Goal: Information Seeking & Learning: Learn about a topic

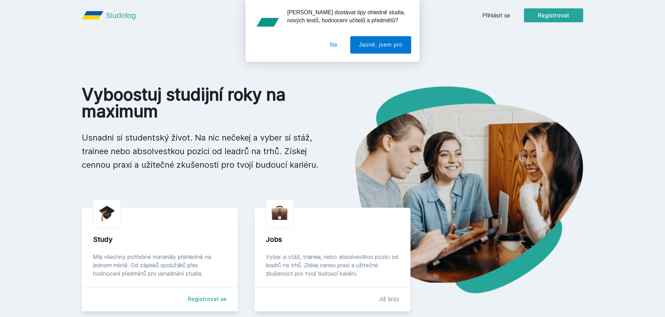
click at [333, 47] on button "Ne" at bounding box center [334, 44] width 25 height 17
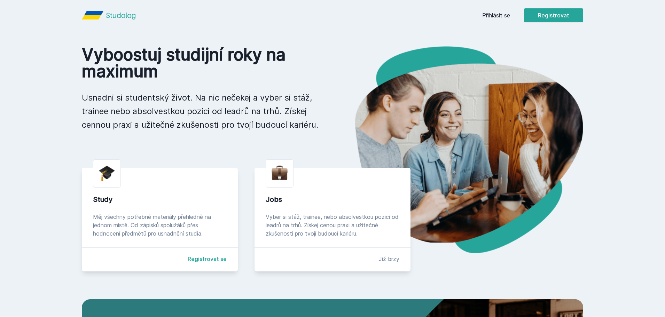
scroll to position [15, 0]
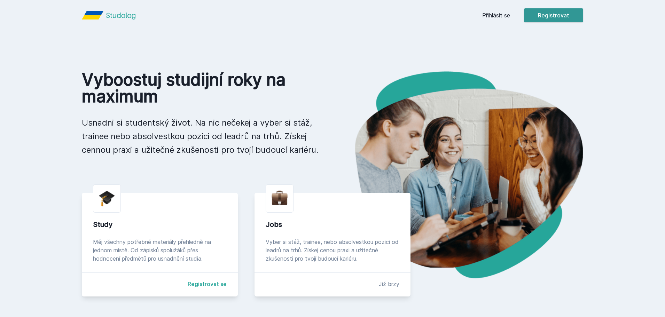
click at [538, 13] on button "Registrovat" at bounding box center [553, 15] width 59 height 14
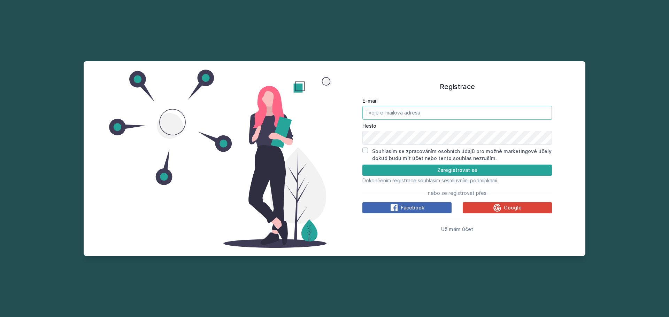
click at [421, 110] on input "E-mail" at bounding box center [457, 113] width 190 height 14
type input "[PERSON_NAME][EMAIL_ADDRESS][DOMAIN_NAME]"
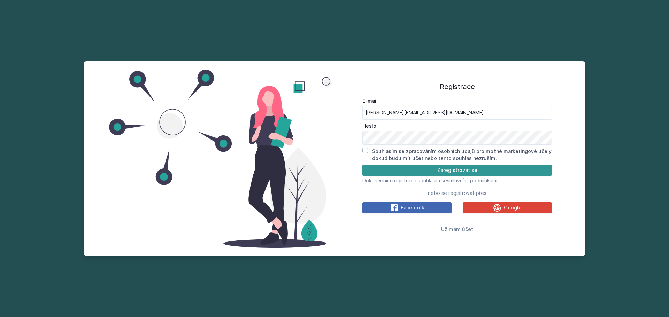
click at [431, 168] on button "Zaregistrovat se" at bounding box center [457, 170] width 190 height 11
click at [476, 170] on button "Zaregistrovat se" at bounding box center [457, 170] width 190 height 11
click at [360, 153] on div "Registrace E-mail [PERSON_NAME][EMAIL_ADDRESS][DOMAIN_NAME] Heslo Souhlasím se …" at bounding box center [456, 159] width 245 height 178
click at [363, 153] on input "Souhlasím se zpracováním osobních údajů pro možné marketingové účely dokud budu…" at bounding box center [365, 151] width 6 height 6
checkbox input "true"
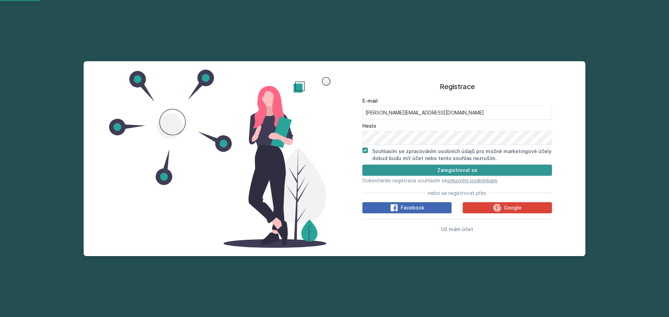
click at [444, 175] on button "Zaregistrovat se" at bounding box center [457, 170] width 190 height 11
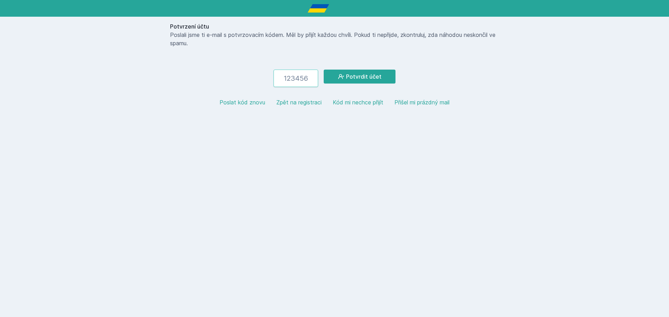
click at [288, 77] on input "number" at bounding box center [296, 78] width 45 height 17
paste input "285409"
type input "285409"
click at [357, 77] on button "Potvrdit účet" at bounding box center [360, 77] width 72 height 14
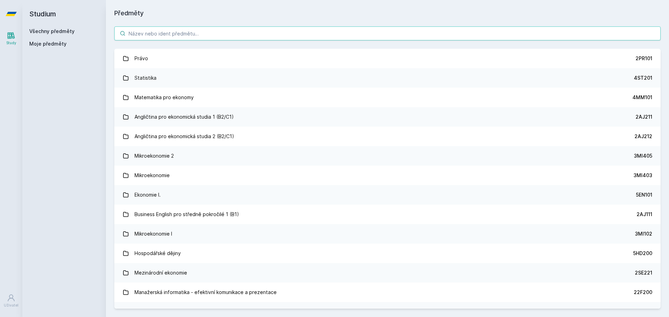
click at [200, 33] on input "search" at bounding box center [387, 33] width 546 height 14
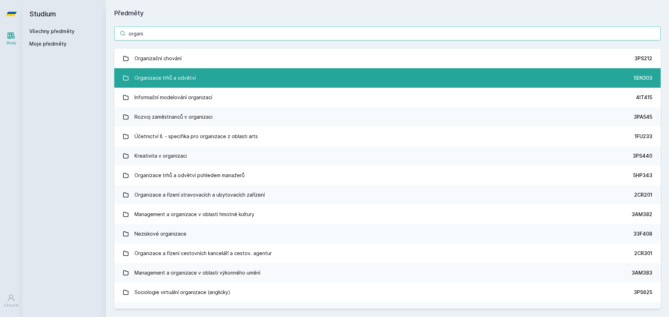
type input "organi"
click at [194, 76] on link "Organizace trhů a odvětví 5EN303" at bounding box center [387, 78] width 546 height 20
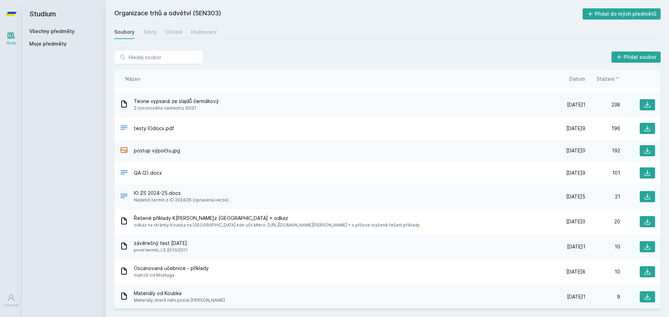
scroll to position [20, 0]
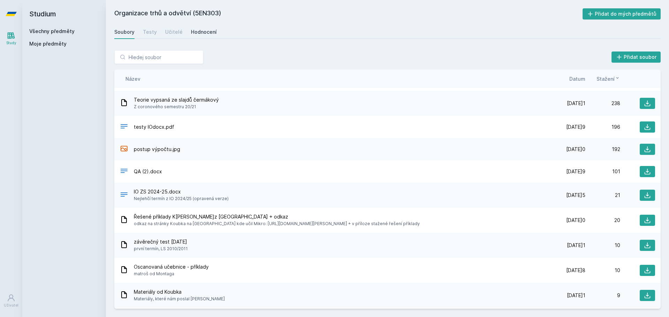
click at [211, 34] on div "Hodnocení" at bounding box center [204, 32] width 26 height 7
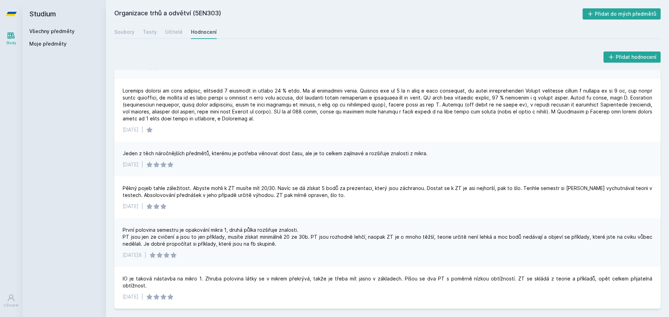
scroll to position [225, 0]
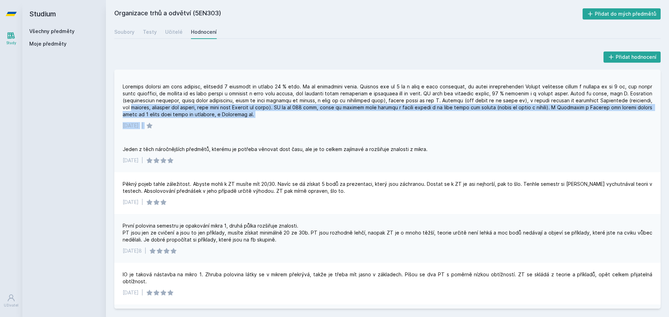
drag, startPoint x: 657, startPoint y: 101, endPoint x: 650, endPoint y: 128, distance: 28.0
click at [650, 128] on div "[DATE]2 |" at bounding box center [387, 106] width 546 height 63
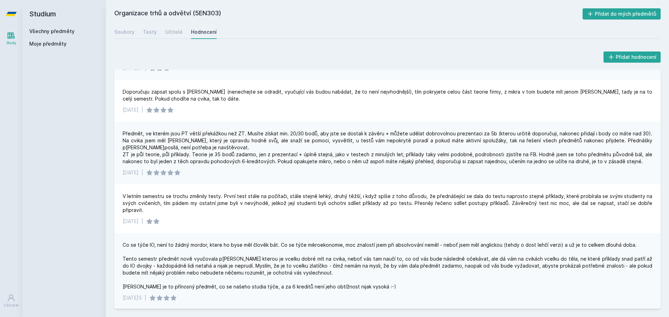
scroll to position [476, 0]
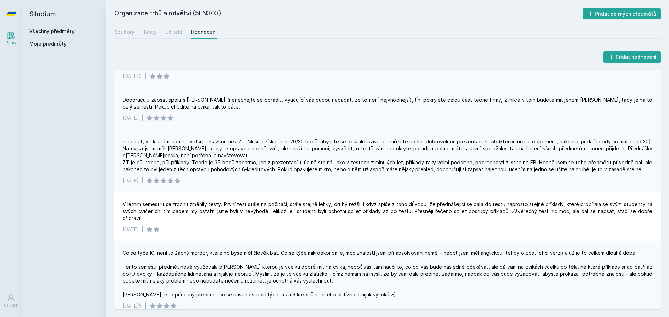
click at [511, 115] on div "[DATE] |" at bounding box center [388, 118] width 530 height 7
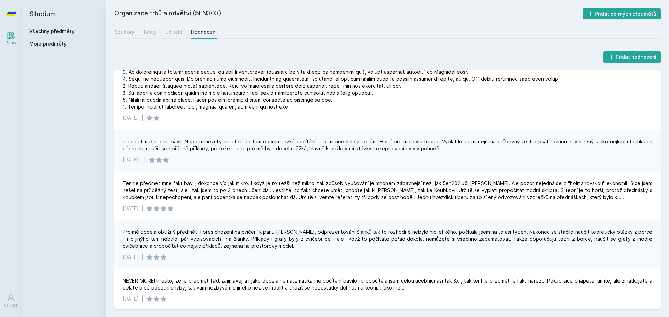
scroll to position [1399, 0]
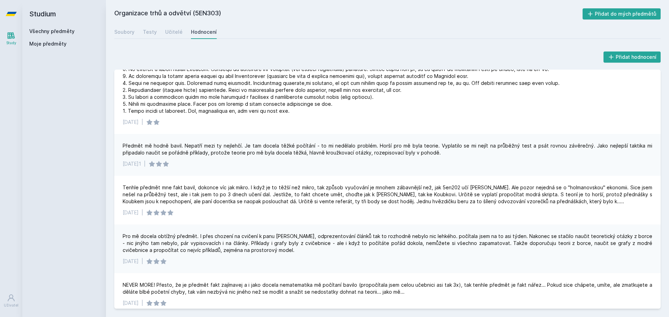
click at [538, 161] on div "[DATE]1 |" at bounding box center [388, 164] width 530 height 7
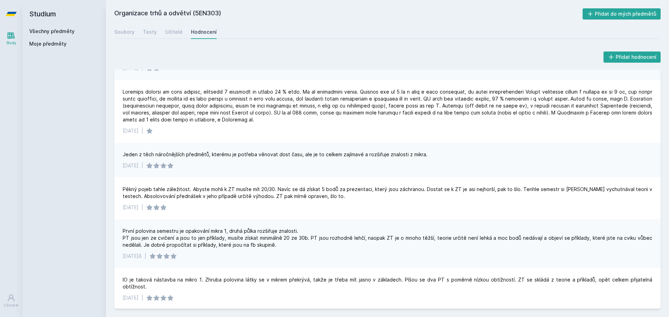
scroll to position [1258, 0]
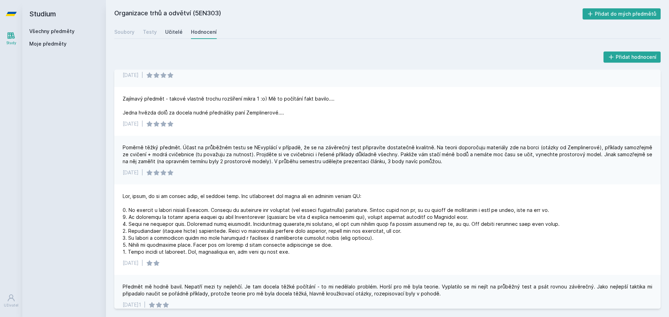
click at [172, 26] on link "Učitelé" at bounding box center [173, 32] width 17 height 14
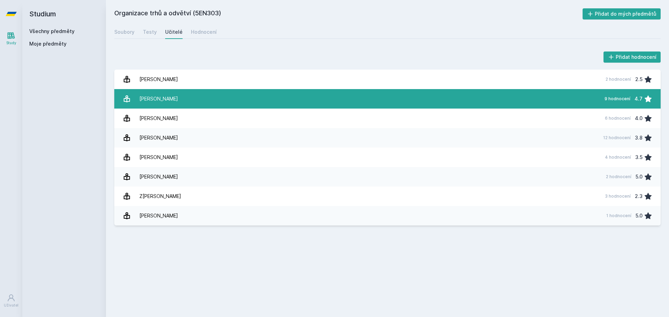
click at [458, 97] on link "[PERSON_NAME] 9 hodnocení 4.7" at bounding box center [387, 99] width 546 height 20
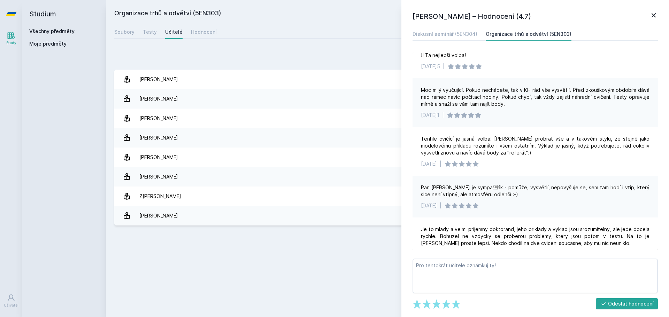
scroll to position [15, 0]
click at [654, 17] on icon at bounding box center [653, 15] width 8 height 8
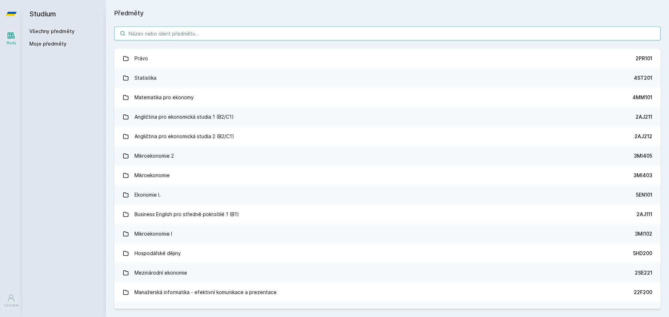
click at [194, 39] on input "search" at bounding box center [387, 33] width 546 height 14
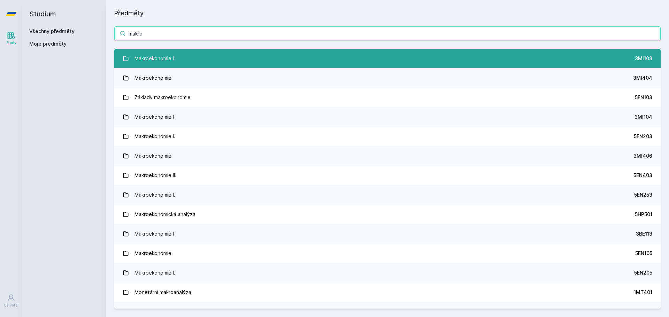
type input "makro"
click at [243, 64] on link "Makroekonomie I 3MI103" at bounding box center [387, 59] width 546 height 20
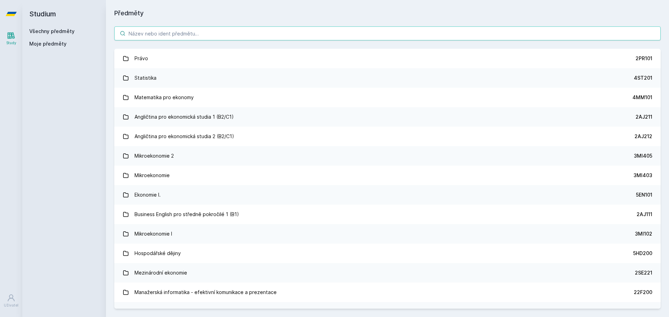
click at [189, 36] on input "search" at bounding box center [387, 33] width 546 height 14
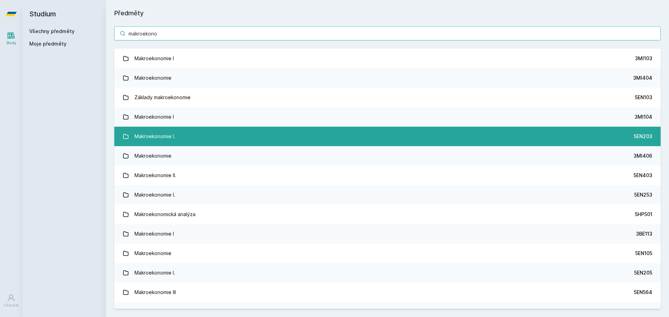
type input "makroekono"
click at [207, 131] on link "Makroekonomie I. 5EN203" at bounding box center [387, 137] width 546 height 20
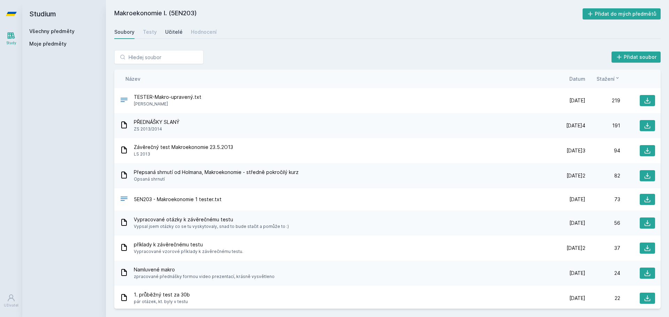
click at [175, 36] on link "Učitelé" at bounding box center [173, 32] width 17 height 14
click at [146, 54] on input "search" at bounding box center [158, 57] width 89 height 14
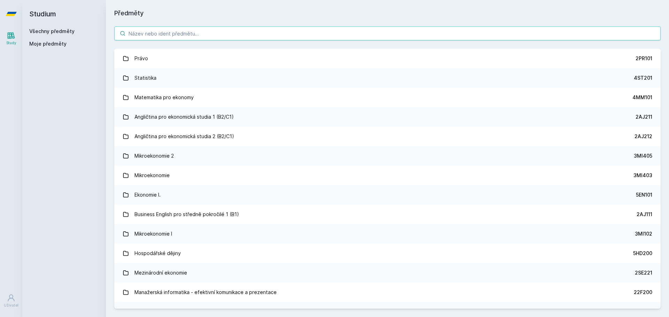
click at [147, 37] on input "search" at bounding box center [387, 33] width 546 height 14
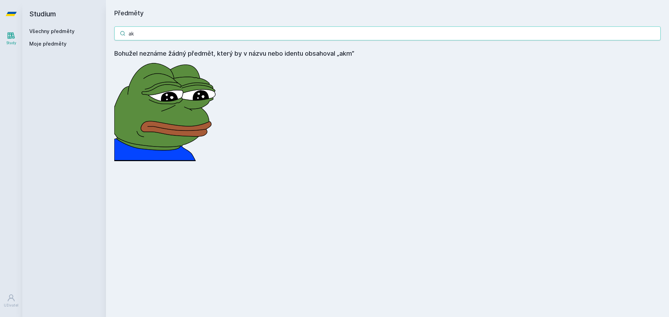
type input "a"
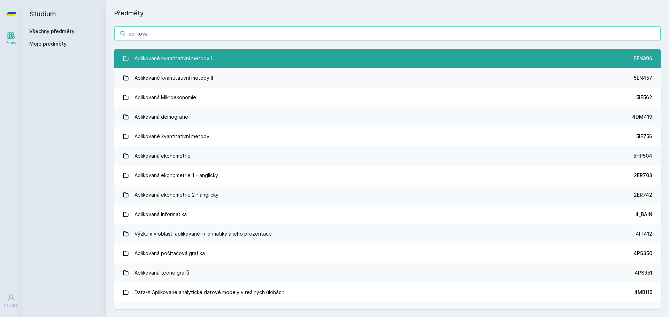
type input "aplikova"
click at [174, 57] on div "Aplikované kvantitativní metody I" at bounding box center [172, 59] width 77 height 14
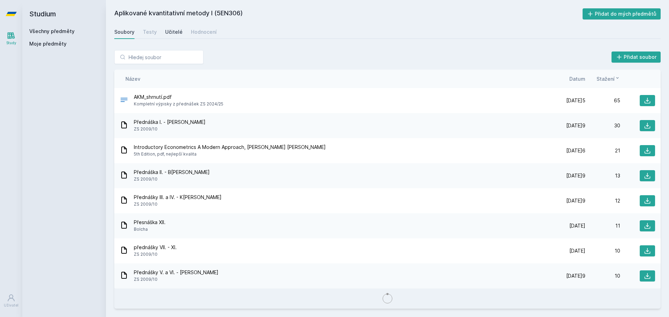
click at [167, 29] on div "Učitelé" at bounding box center [173, 32] width 17 height 7
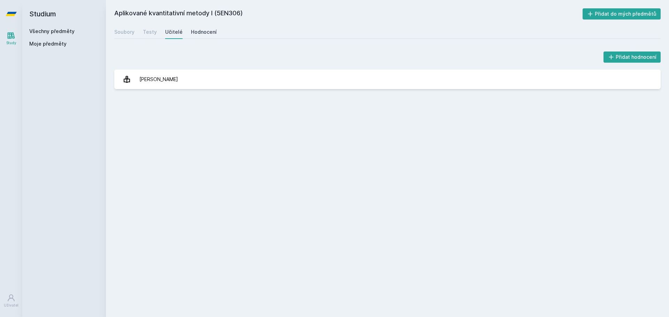
click at [201, 32] on div "Hodnocení" at bounding box center [204, 32] width 26 height 7
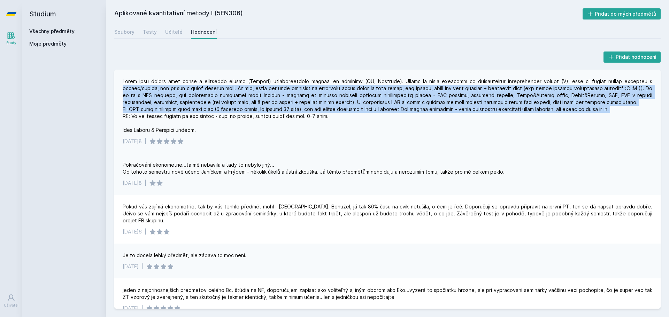
drag, startPoint x: 656, startPoint y: 79, endPoint x: 657, endPoint y: 107, distance: 27.5
click at [657, 107] on div "[DATE] |" at bounding box center [387, 112] width 546 height 84
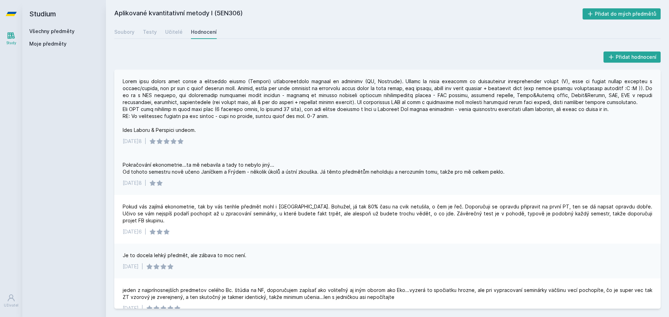
click at [548, 136] on div "[DATE] |" at bounding box center [387, 112] width 546 height 84
click at [518, 138] on div "[DATE] |" at bounding box center [388, 141] width 530 height 7
drag, startPoint x: 518, startPoint y: 91, endPoint x: 515, endPoint y: 89, distance: 3.8
click at [517, 90] on div at bounding box center [388, 106] width 530 height 56
click at [508, 92] on div at bounding box center [388, 106] width 530 height 56
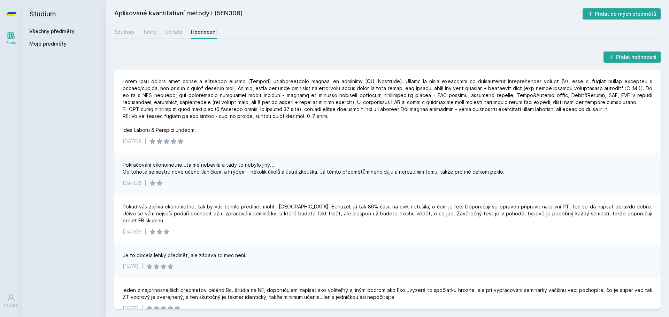
click at [616, 176] on div "Pokračování ekonometrie...ta mě nebavila a tady to nebylo jiný... Od tohoto sem…" at bounding box center [387, 174] width 546 height 42
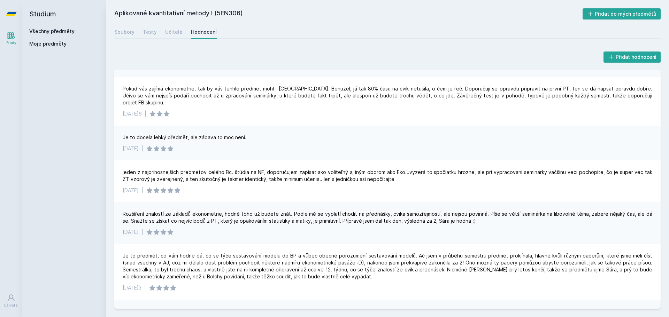
scroll to position [120, 0]
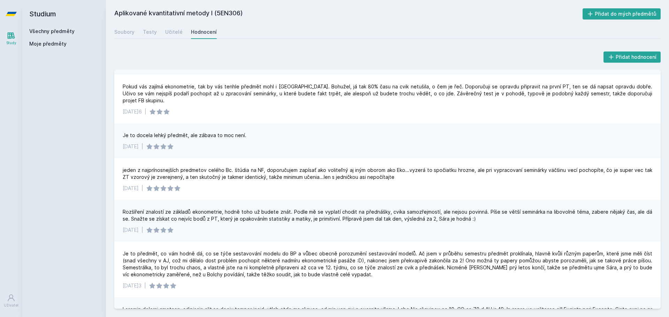
click at [565, 143] on div "[DATE] |" at bounding box center [388, 146] width 530 height 7
click at [528, 12] on h2 "Aplikované kvantitativní metody I (5EN306)" at bounding box center [348, 13] width 468 height 11
drag, startPoint x: 539, startPoint y: 2, endPoint x: 534, endPoint y: 3, distance: 5.1
click at [534, 3] on div "Aplikované kvantitativní metody I (5EN306) Přidat do mých předmětů [GEOGRAPHIC_…" at bounding box center [387, 158] width 563 height 317
click at [448, 15] on h2 "Aplikované kvantitativní metody I (5EN306)" at bounding box center [348, 13] width 468 height 11
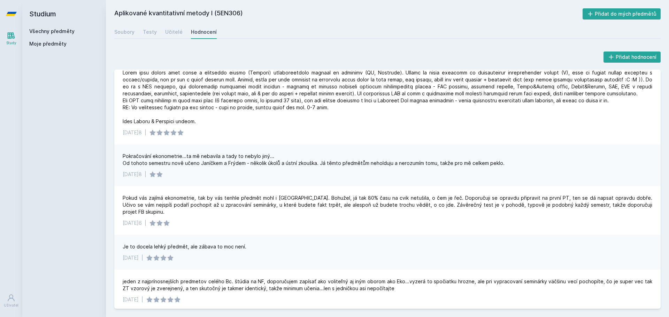
scroll to position [0, 0]
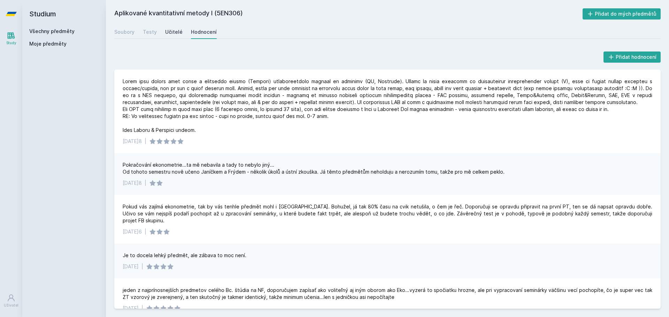
click at [174, 32] on div "Učitelé" at bounding box center [173, 32] width 17 height 7
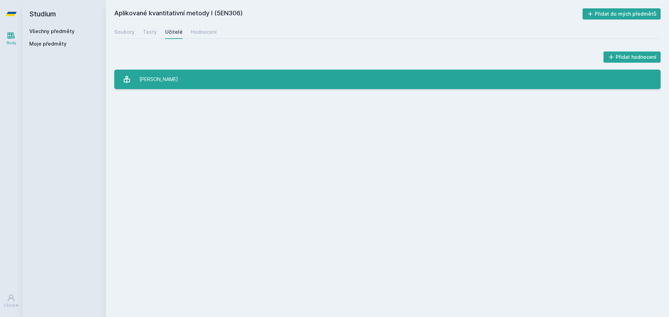
click at [160, 80] on div "[PERSON_NAME]" at bounding box center [158, 79] width 39 height 14
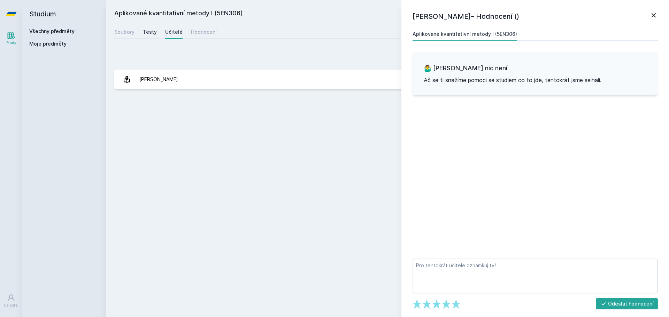
click at [151, 32] on div "Testy" at bounding box center [150, 32] width 14 height 7
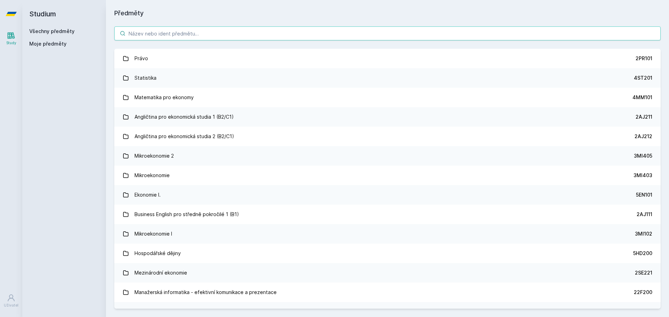
click at [154, 33] on input "search" at bounding box center [387, 33] width 546 height 14
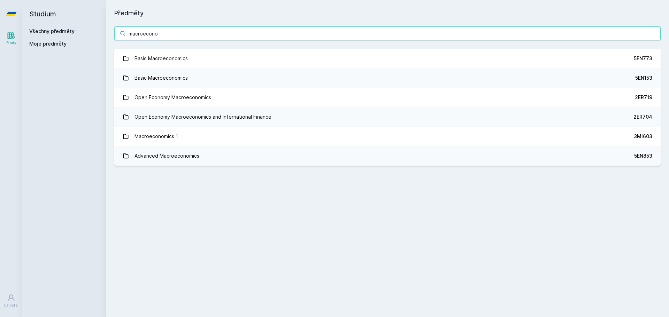
click at [168, 35] on input "macroecono" at bounding box center [387, 33] width 546 height 14
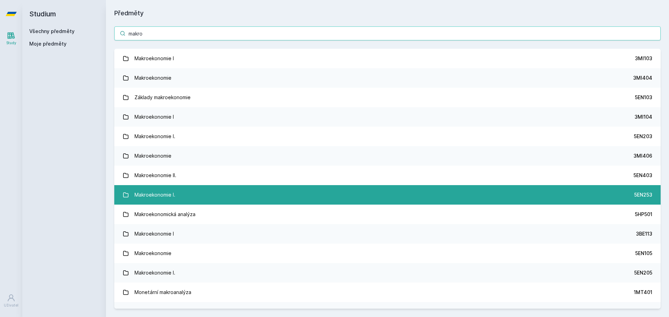
type input "makro"
click at [171, 195] on div "Makroekonomie I." at bounding box center [154, 195] width 41 height 14
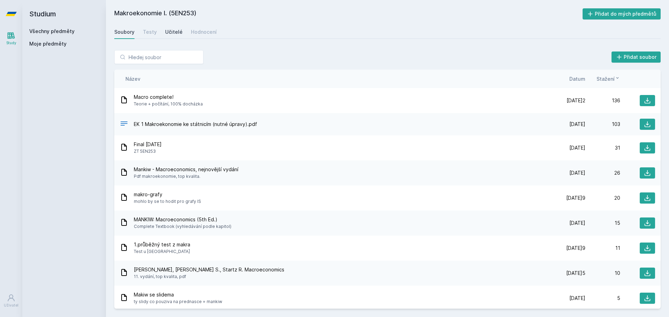
click at [172, 30] on div "Učitelé" at bounding box center [173, 32] width 17 height 7
